Goal: Information Seeking & Learning: Check status

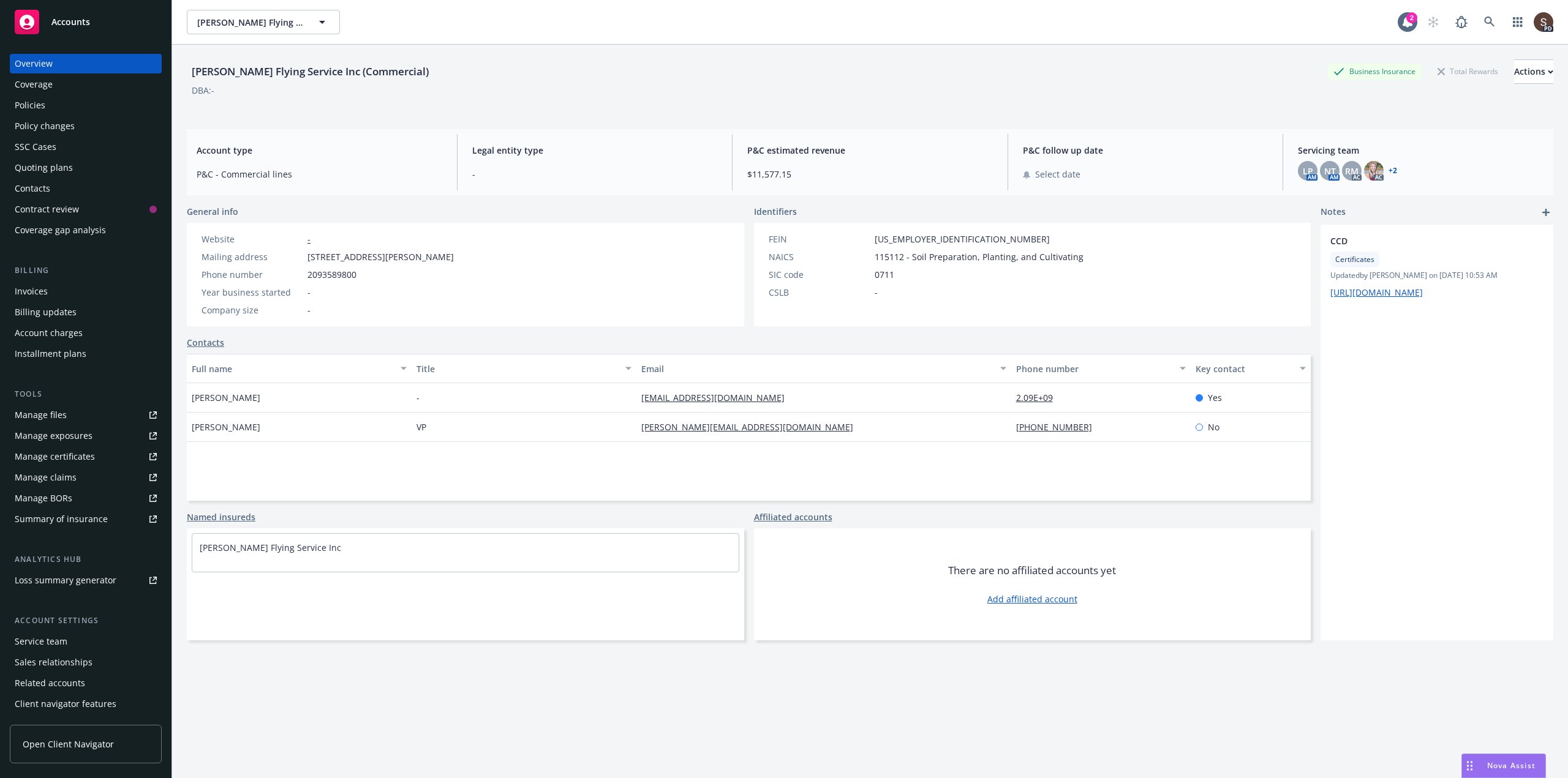
click at [39, 191] on div "Contacts" at bounding box center [32, 188] width 35 height 19
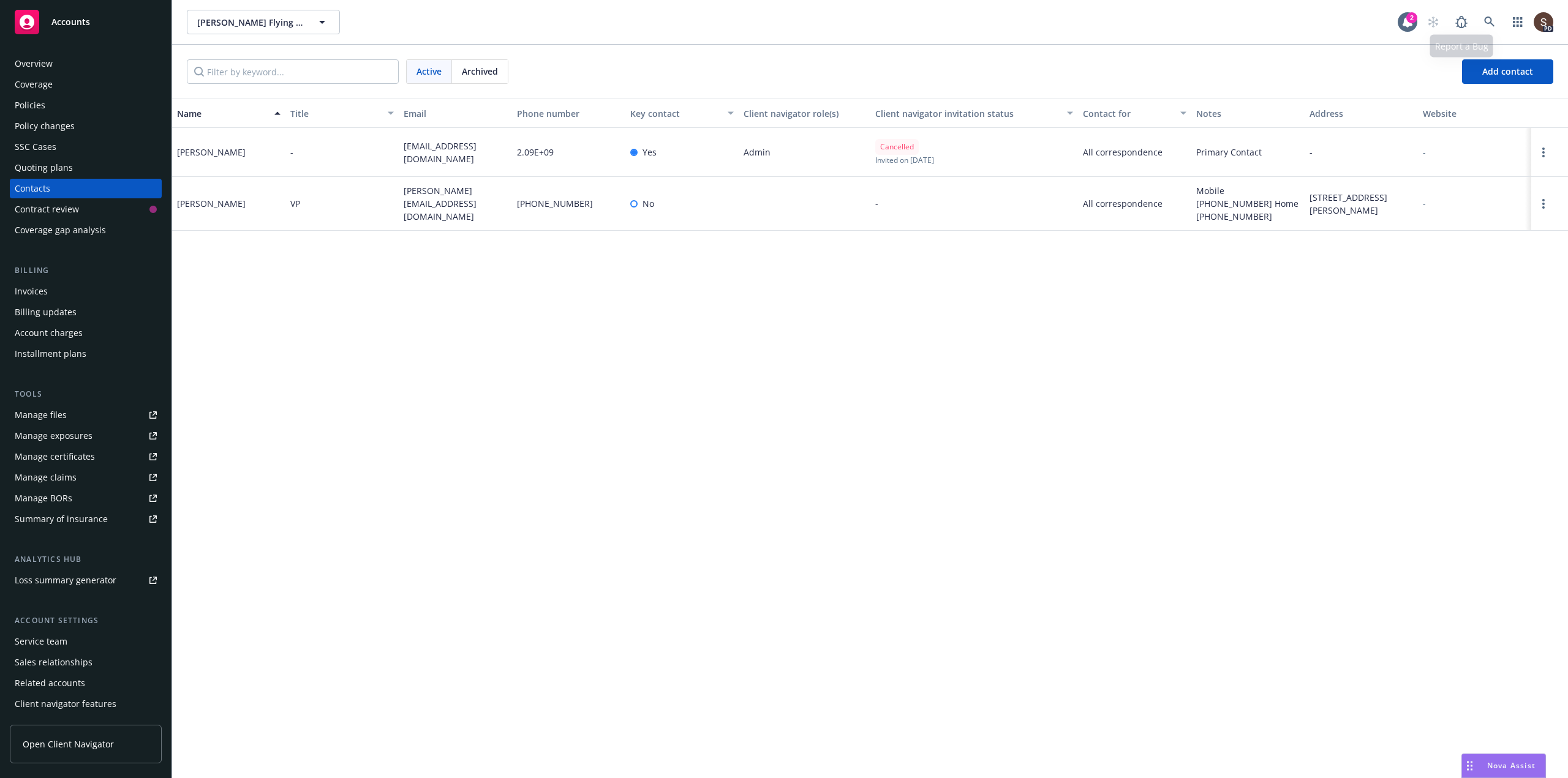
click at [1502, 19] on div "PD" at bounding box center [1487, 22] width 132 height 24
click at [1493, 20] on icon at bounding box center [1489, 22] width 11 height 11
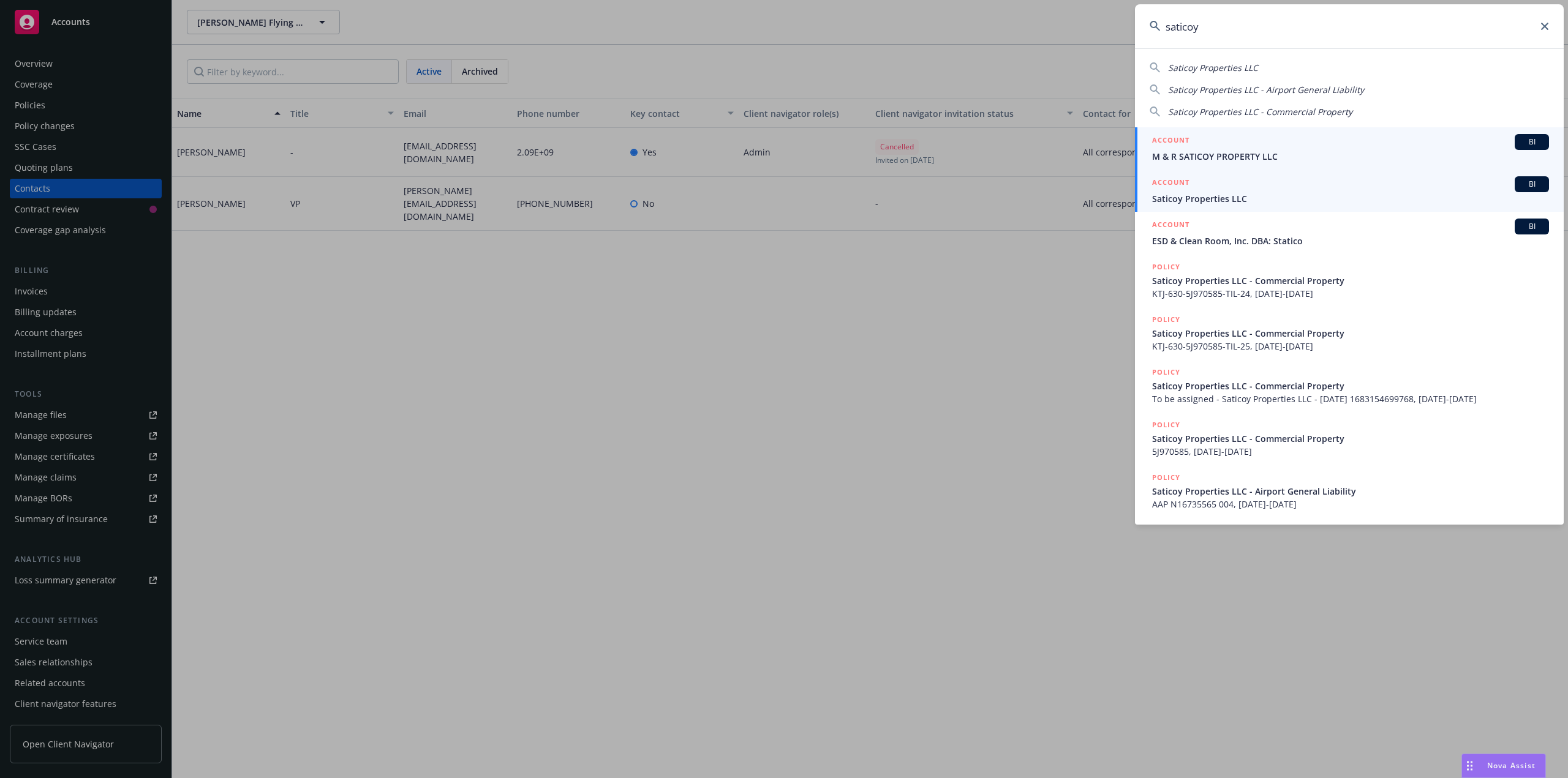
type input "saticoy"
click at [1195, 197] on span "Saticoy Properties LLC" at bounding box center [1350, 199] width 397 height 13
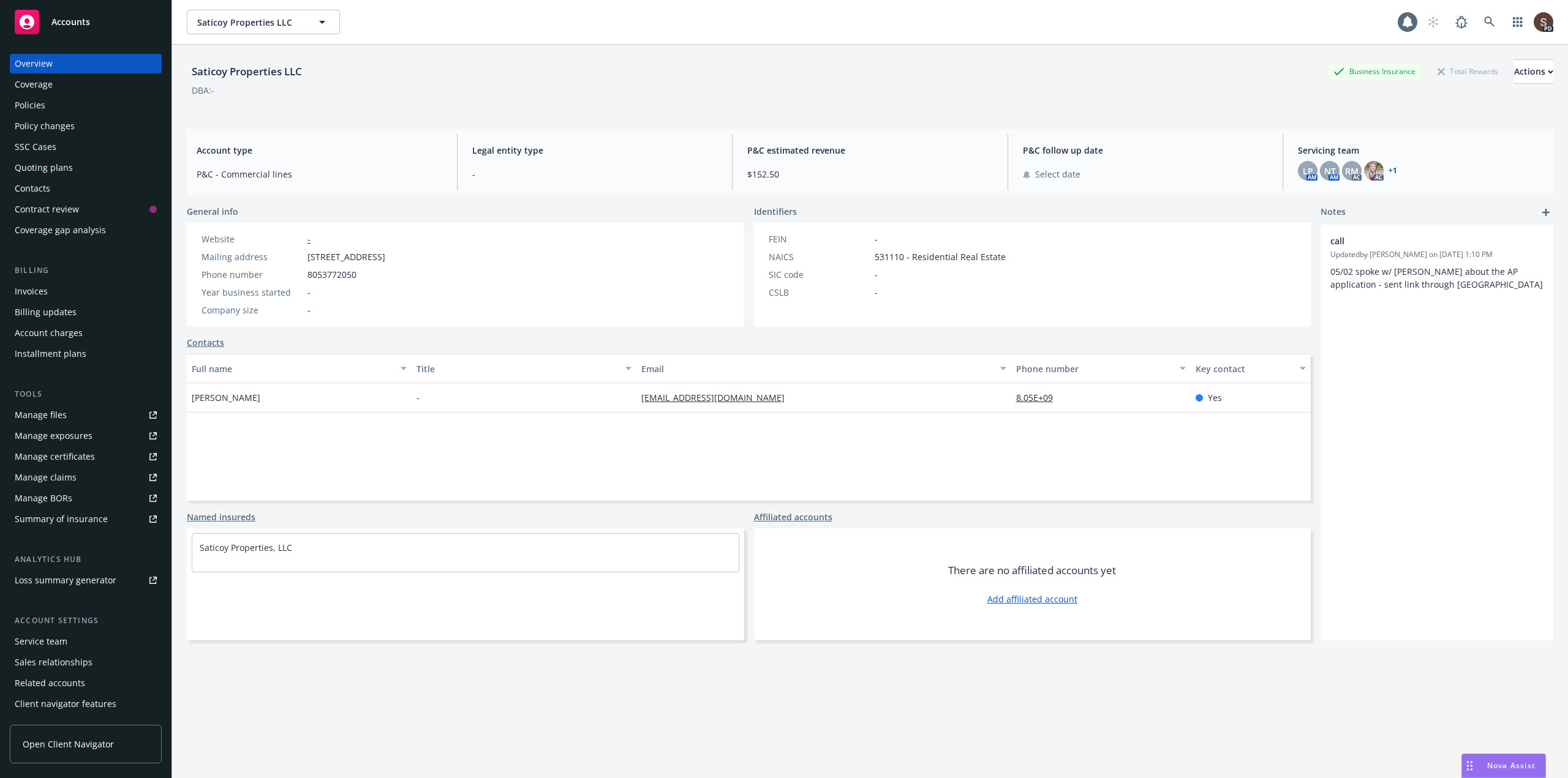
click at [38, 288] on div "Invoices" at bounding box center [31, 290] width 33 height 19
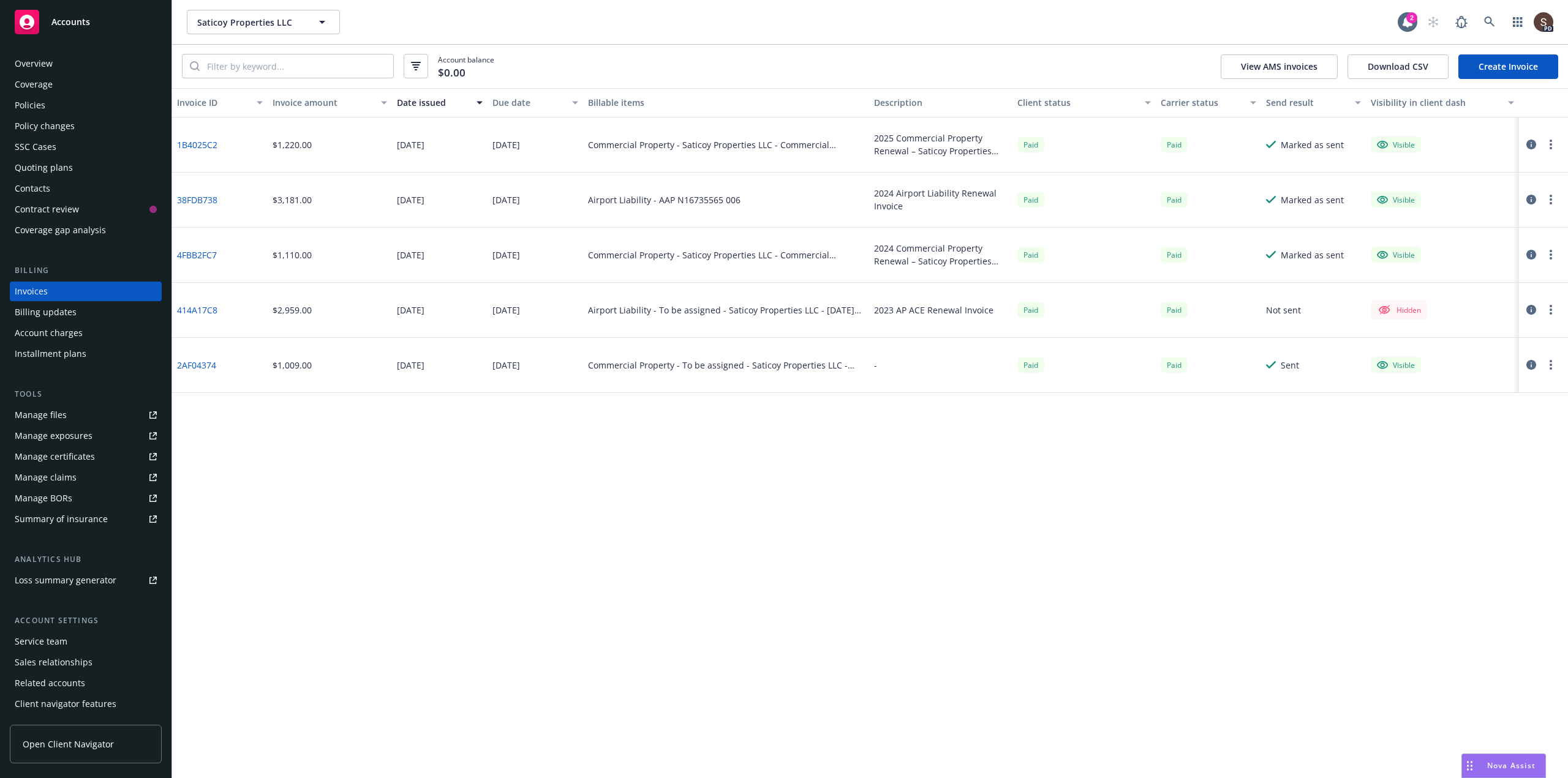
click at [290, 202] on div "$3,181.00" at bounding box center [292, 200] width 39 height 13
click at [60, 412] on div "Manage files" at bounding box center [41, 414] width 52 height 19
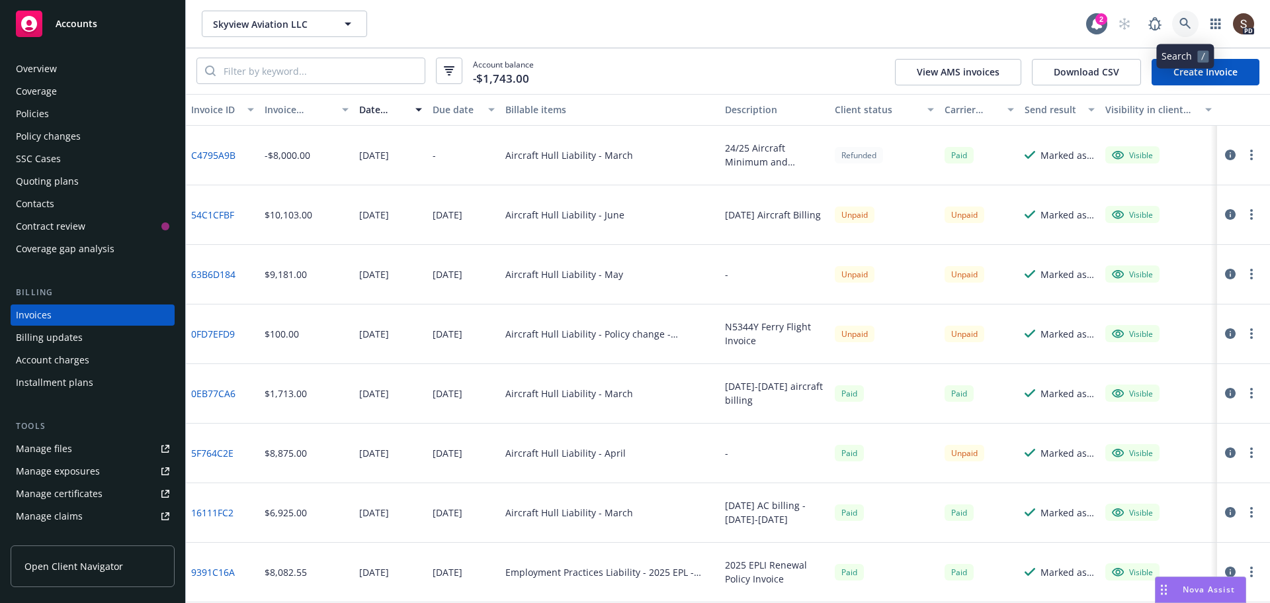
click at [1190, 33] on link at bounding box center [1185, 24] width 26 height 26
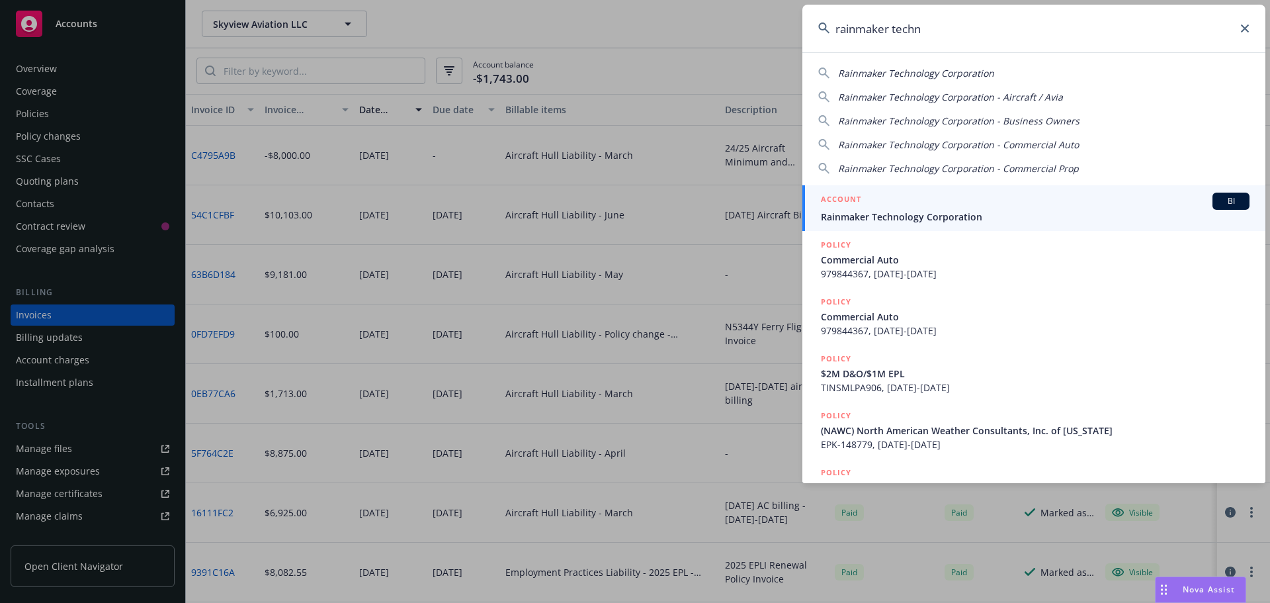
type input "rainmaker techn"
click at [990, 208] on div "ACCOUNT BI" at bounding box center [1035, 201] width 429 height 17
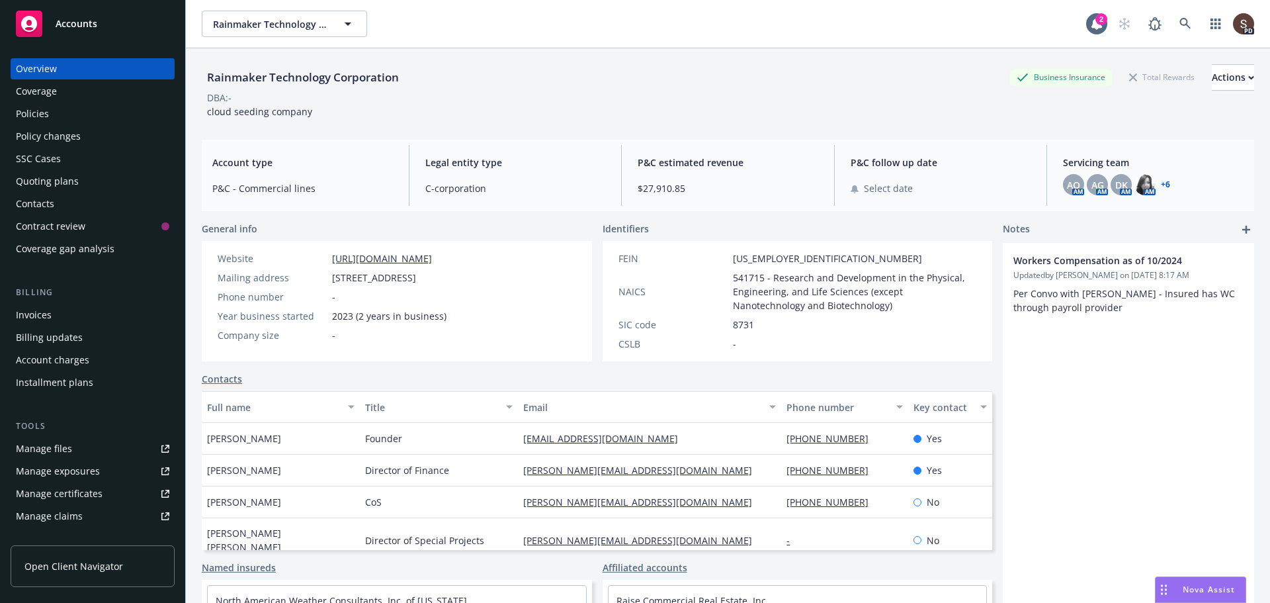
click at [97, 493] on div "Manage certificates" at bounding box center [59, 493] width 87 height 21
